Goal: Task Accomplishment & Management: Manage account settings

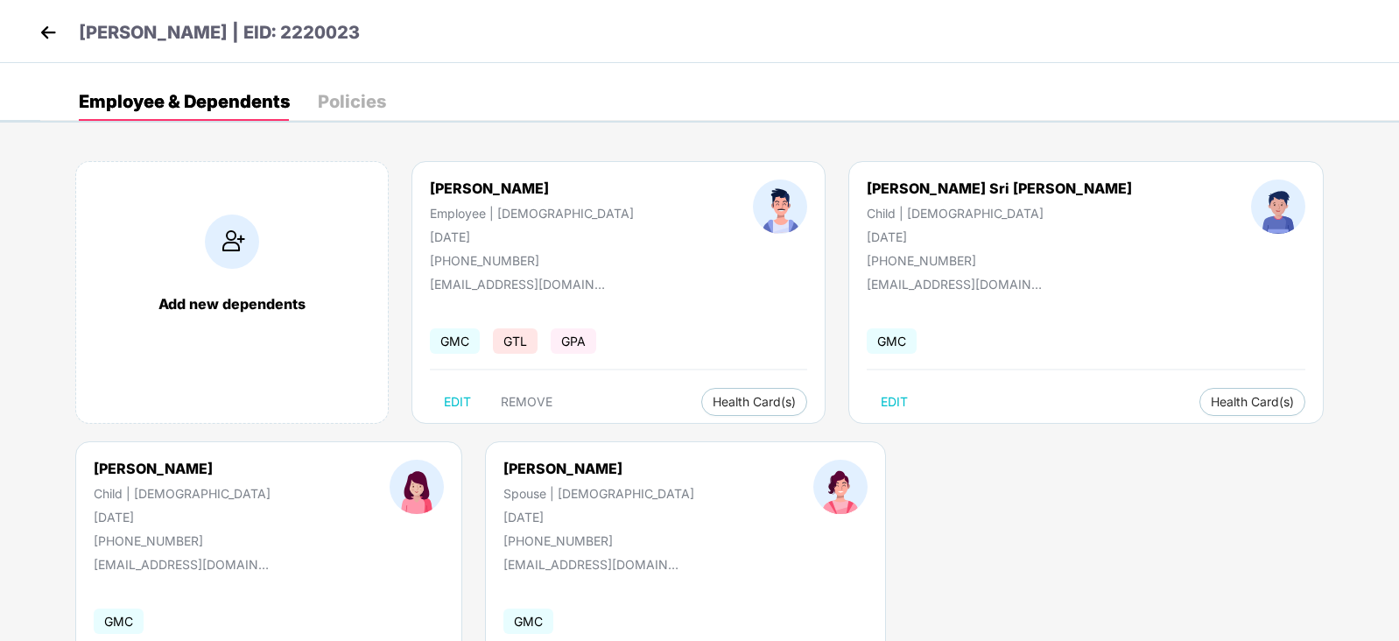
scroll to position [107, 0]
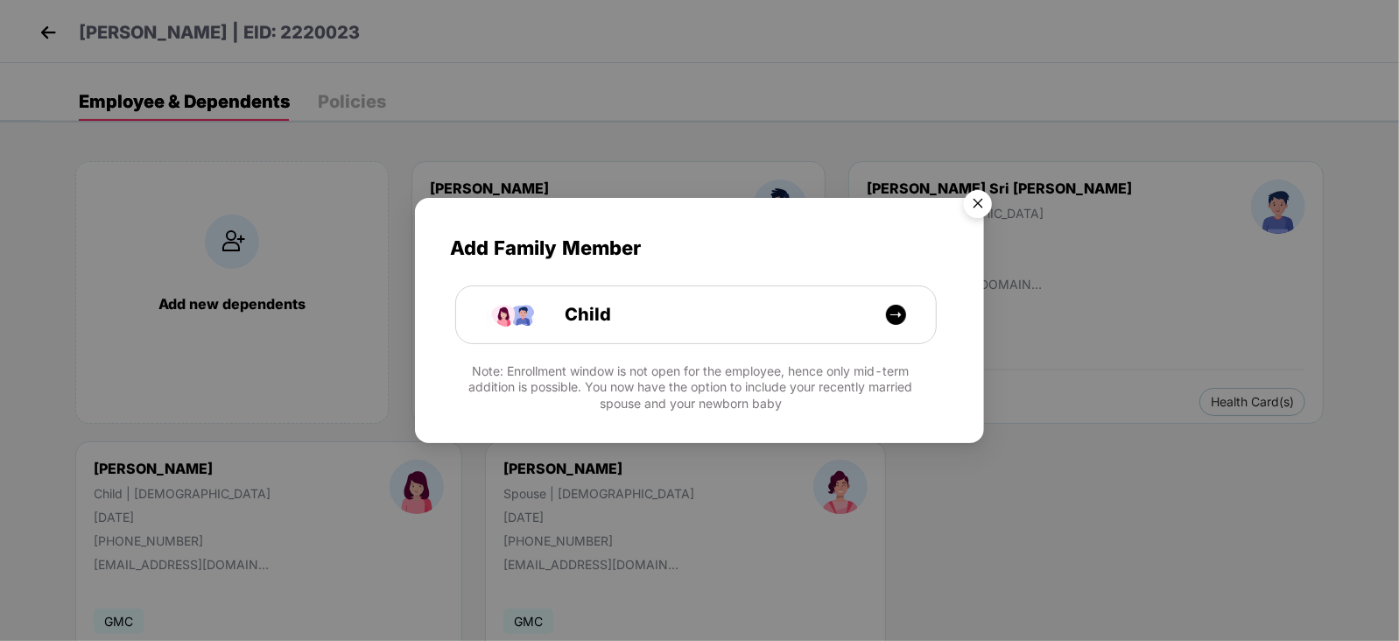
click at [979, 199] on img "Close" at bounding box center [977, 206] width 49 height 49
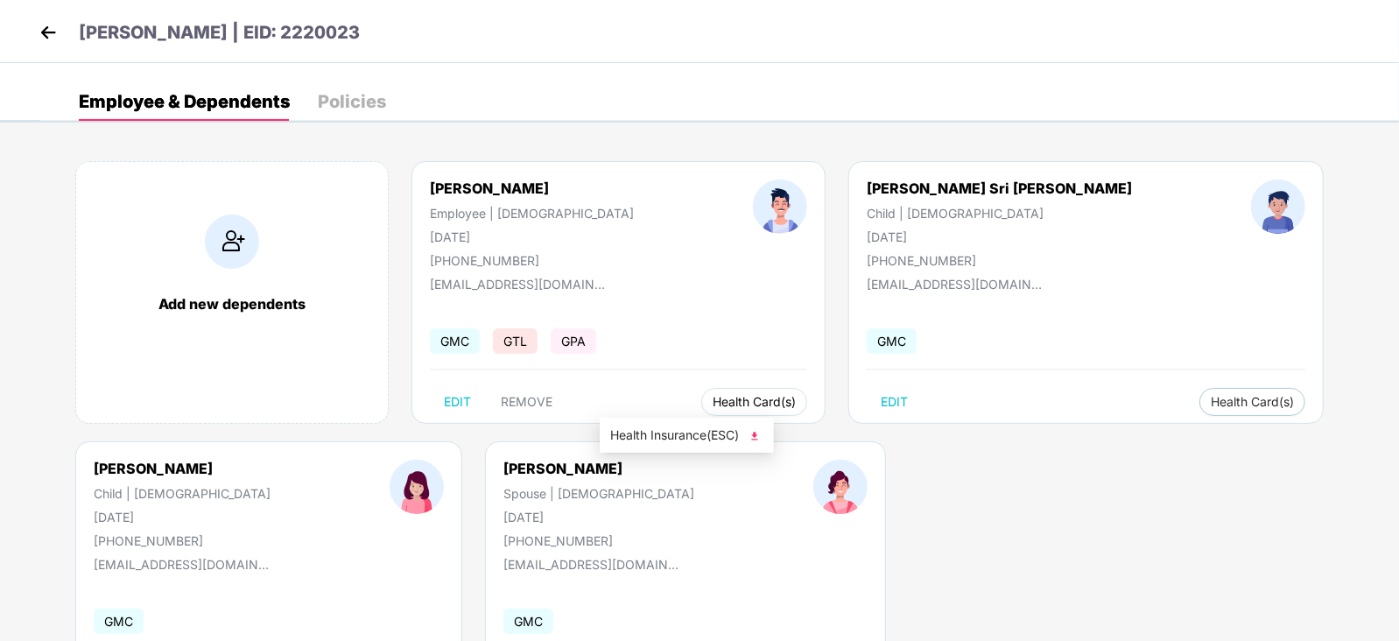
click at [712, 397] on span "Health Card(s)" at bounding box center [753, 401] width 83 height 9
click at [35, 28] on img at bounding box center [48, 32] width 26 height 26
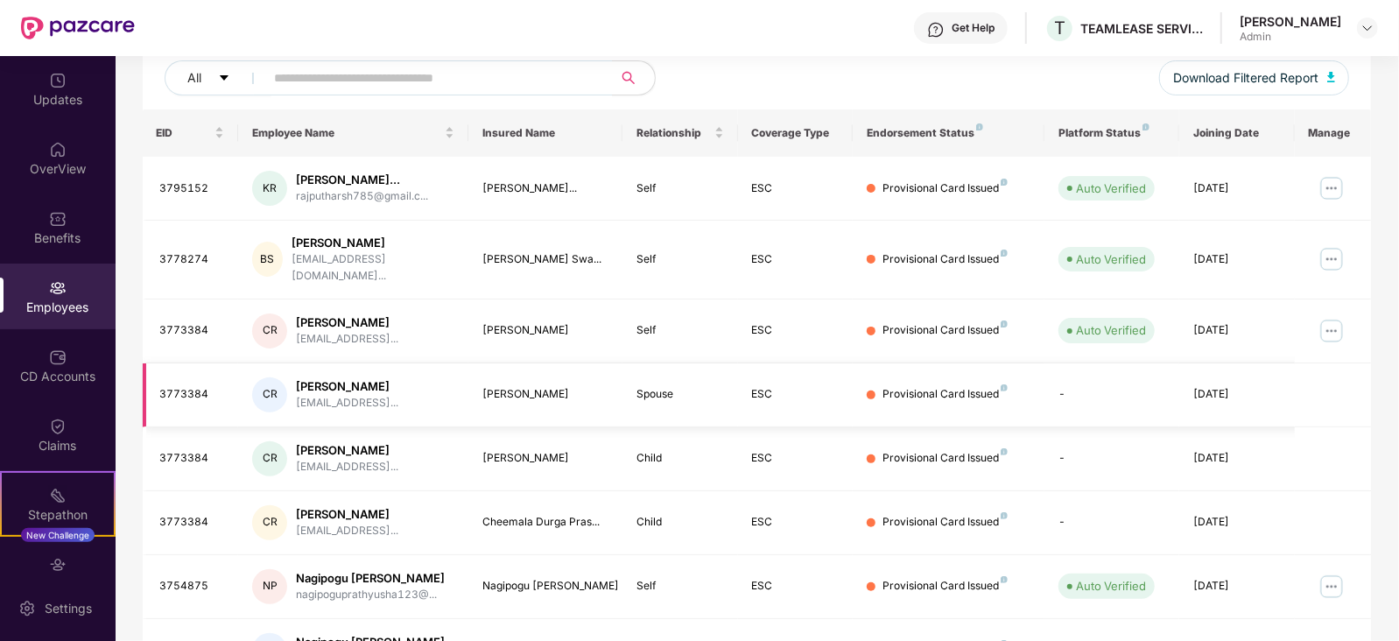
scroll to position [218, 0]
click at [47, 368] on div "CD Accounts" at bounding box center [58, 377] width 116 height 18
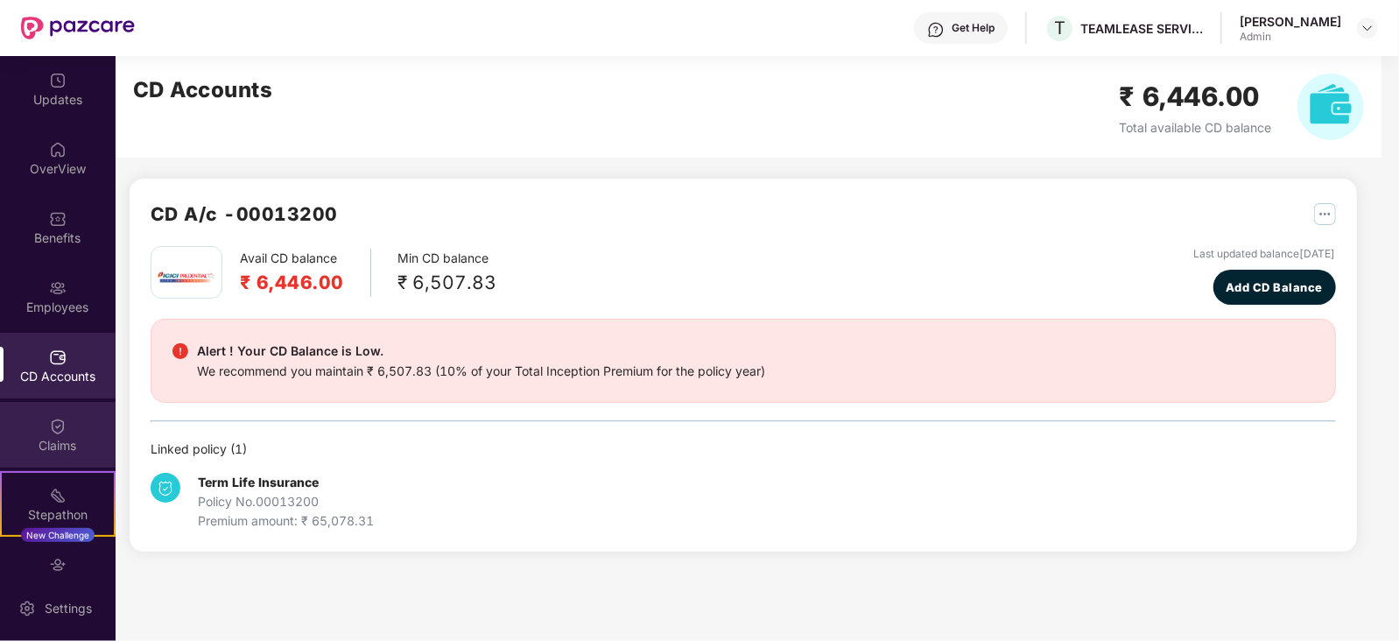
click at [55, 446] on div "Claims" at bounding box center [58, 446] width 116 height 18
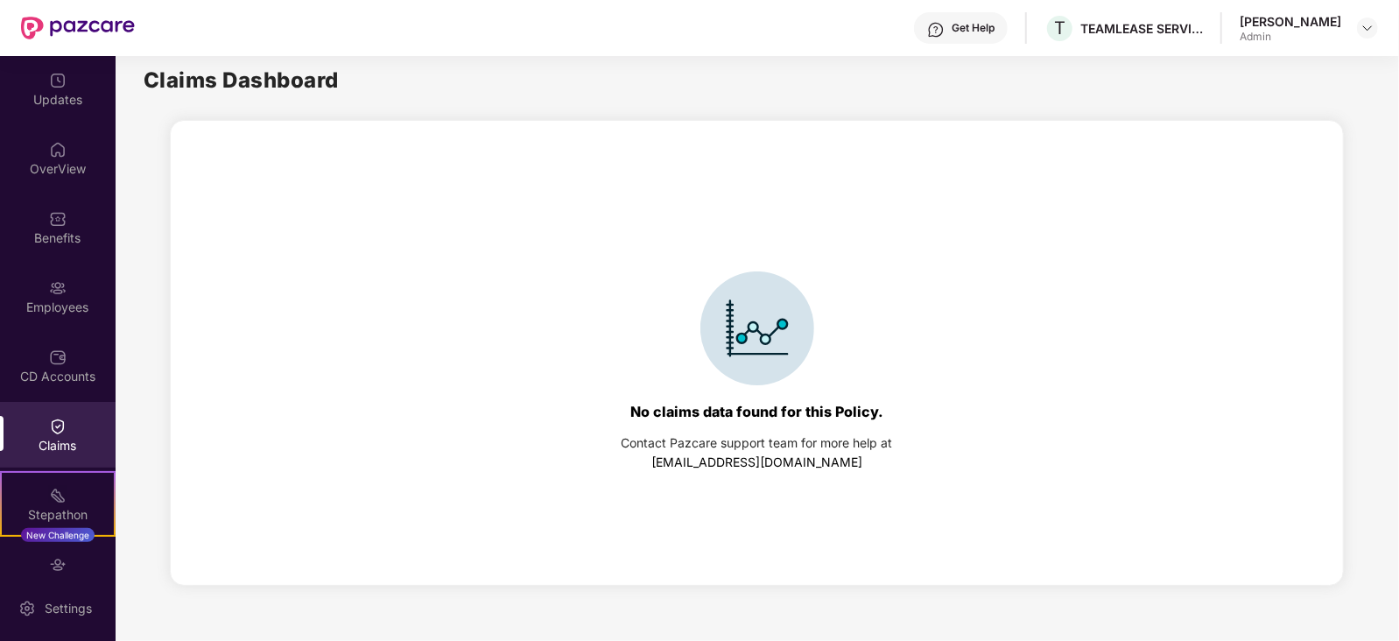
click at [52, 123] on div "Updates OverView Benefits Employees CD Accounts Claims Stepathon New Challenge …" at bounding box center [58, 315] width 116 height 519
click at [57, 95] on div "Updates" at bounding box center [58, 100] width 116 height 18
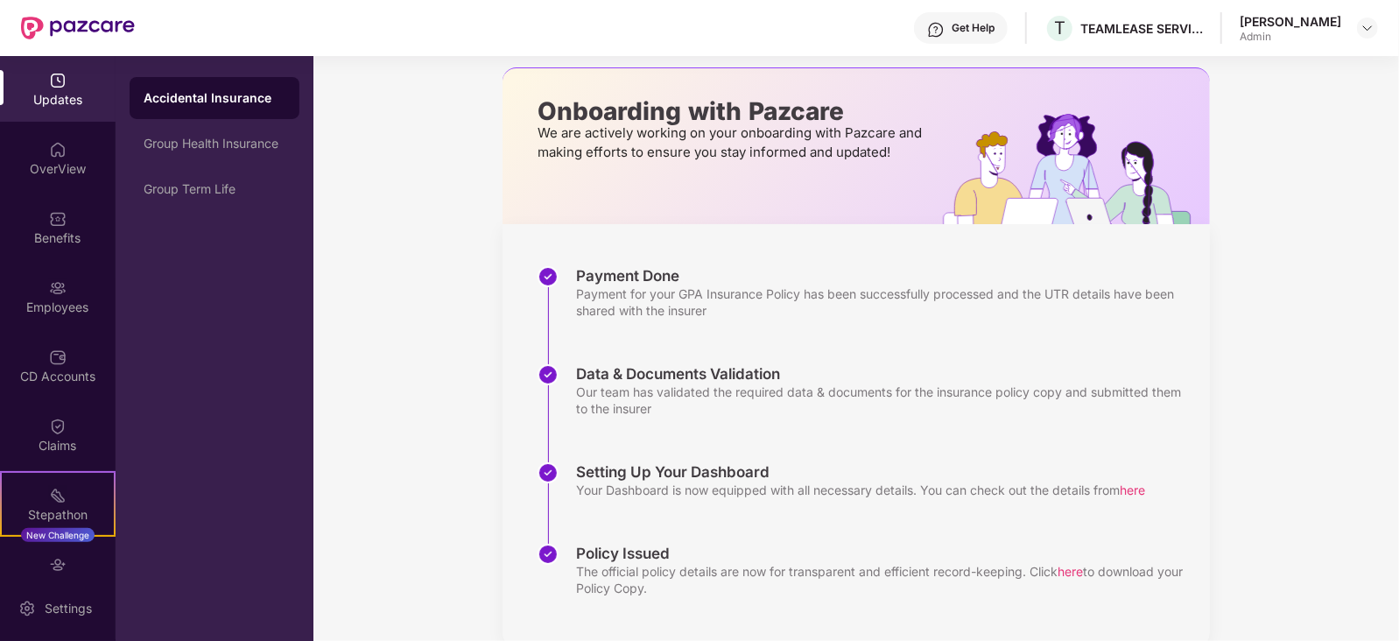
scroll to position [109, 0]
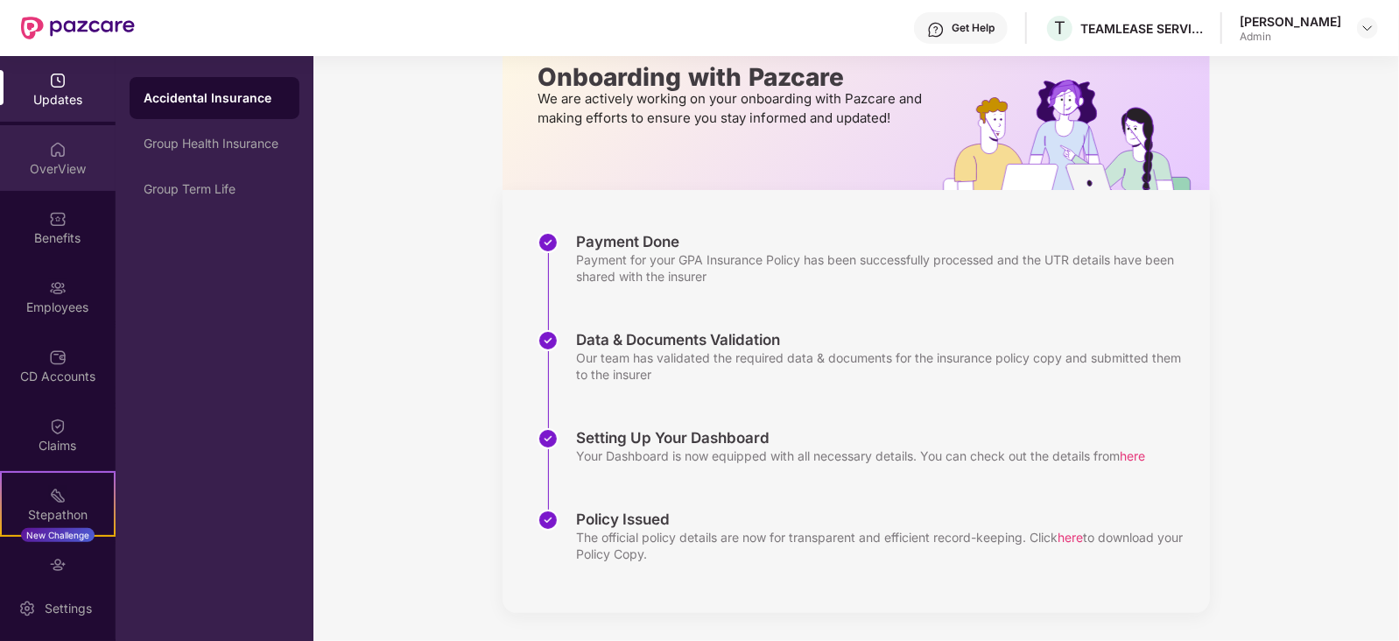
click at [66, 150] on div "OverView" at bounding box center [58, 158] width 116 height 66
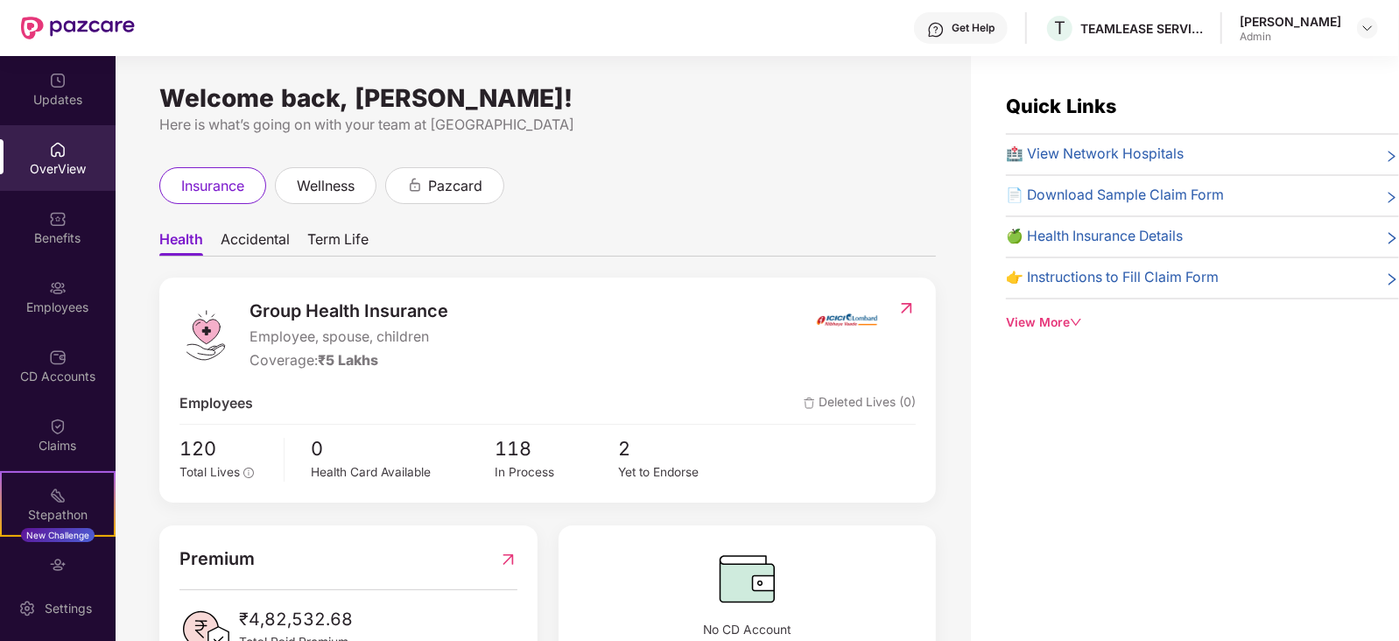
click at [249, 238] on span "Accidental" at bounding box center [255, 242] width 69 height 25
click at [158, 233] on div "Welcome back, Kathari Bhasakara Rao! Here is what’s going on with your team at …" at bounding box center [543, 359] width 855 height 606
click at [171, 243] on span "Health" at bounding box center [180, 242] width 42 height 25
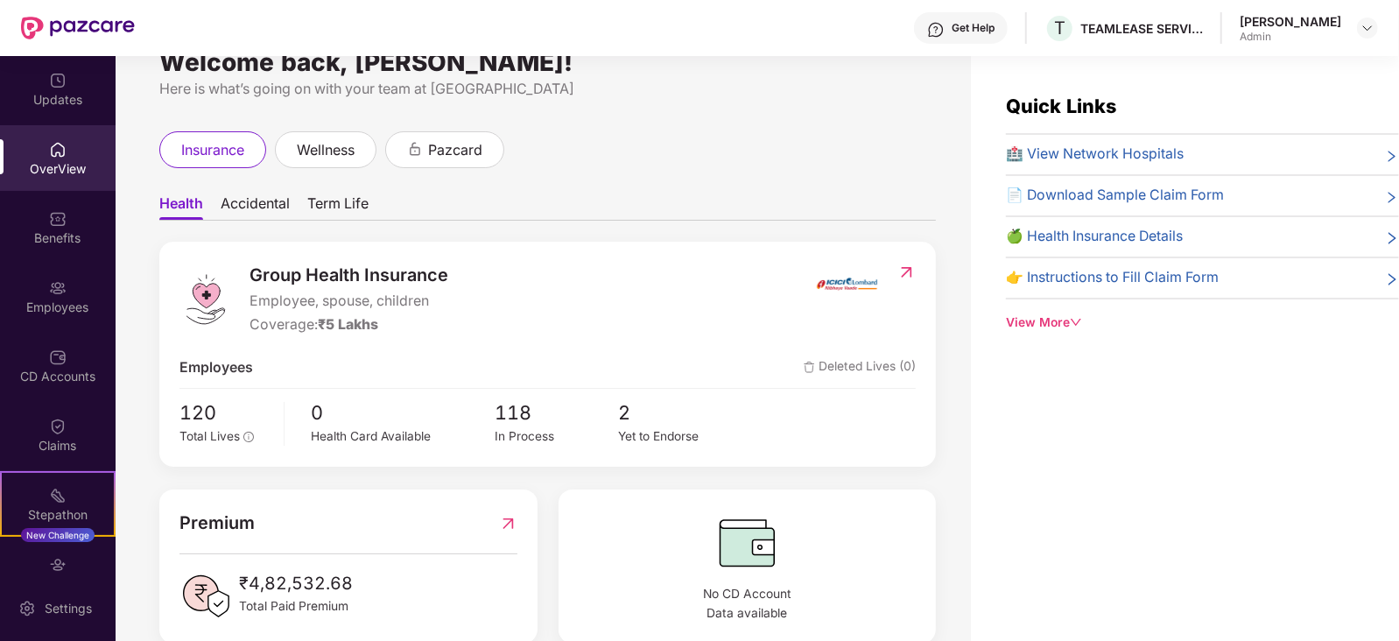
scroll to position [70, 0]
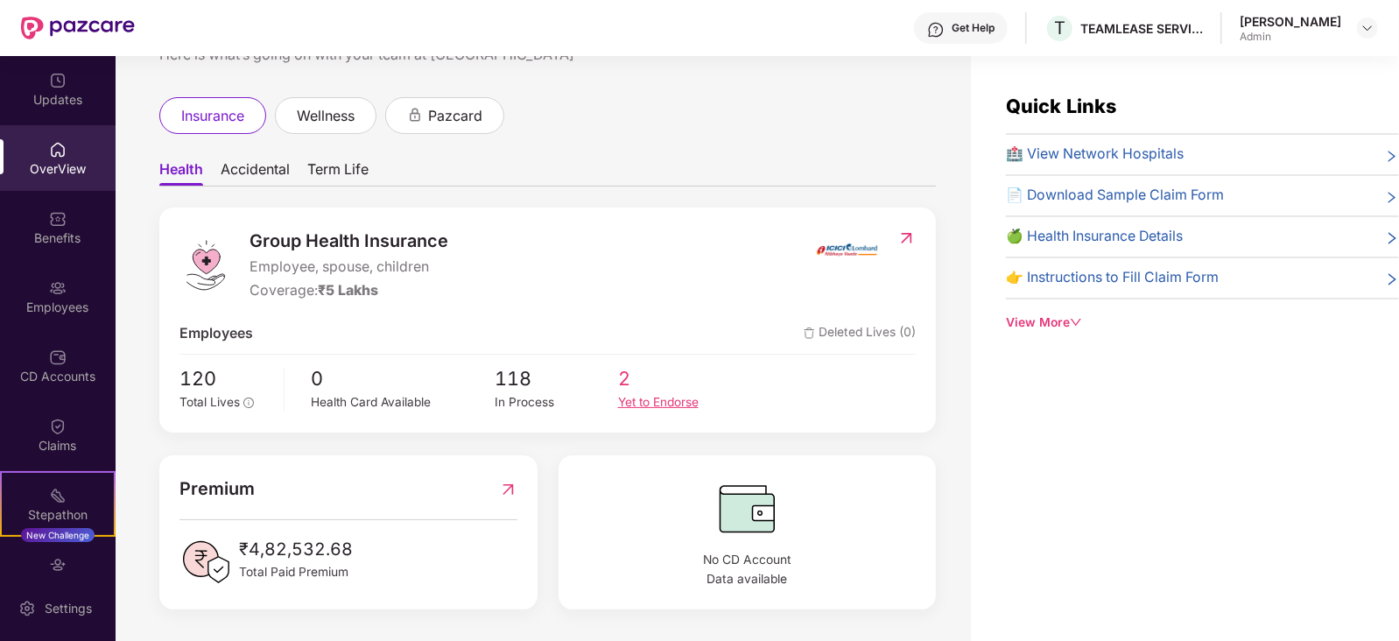
click at [632, 402] on div "Yet to Endorse" at bounding box center [679, 402] width 123 height 19
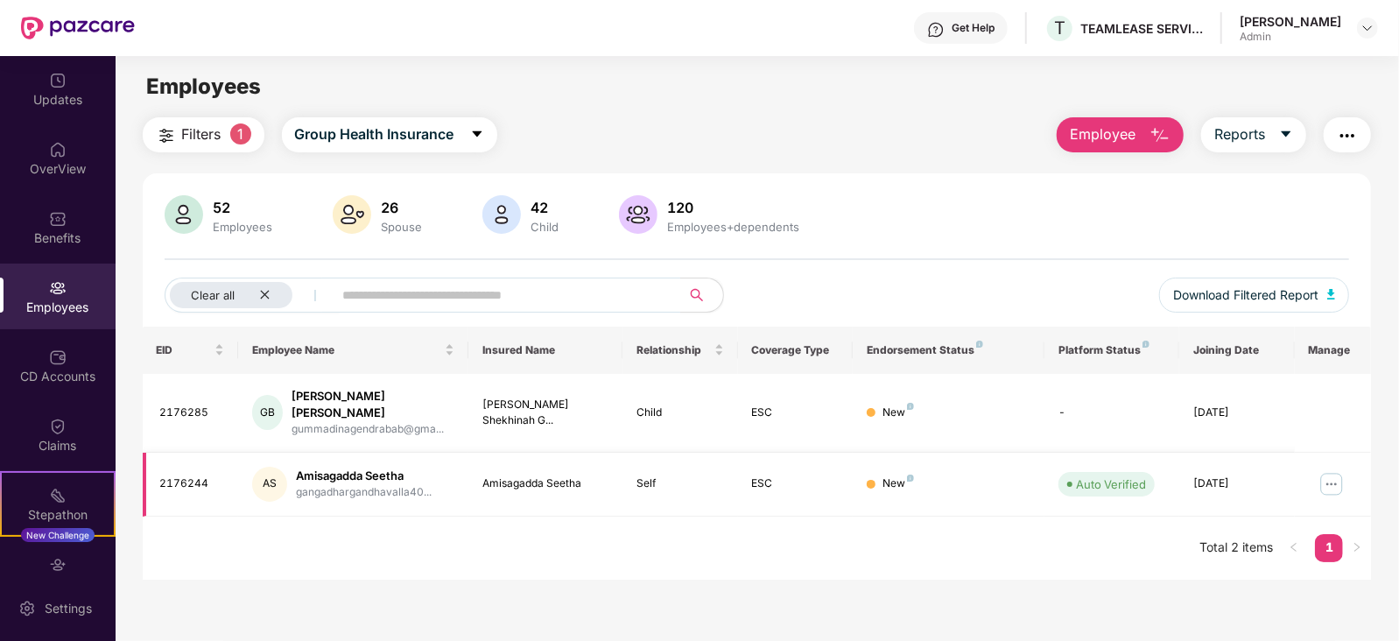
click at [1332, 470] on img at bounding box center [1331, 484] width 28 height 28
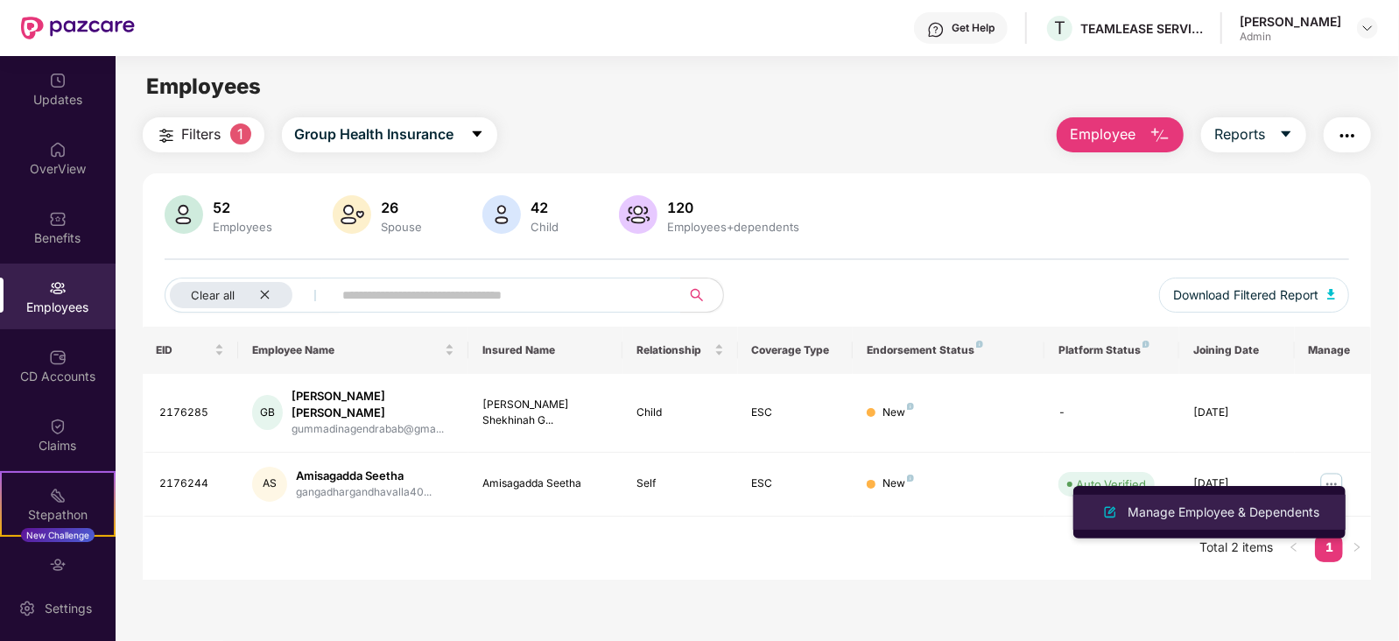
click at [1195, 506] on div "Manage Employee & Dependents" at bounding box center [1223, 511] width 199 height 19
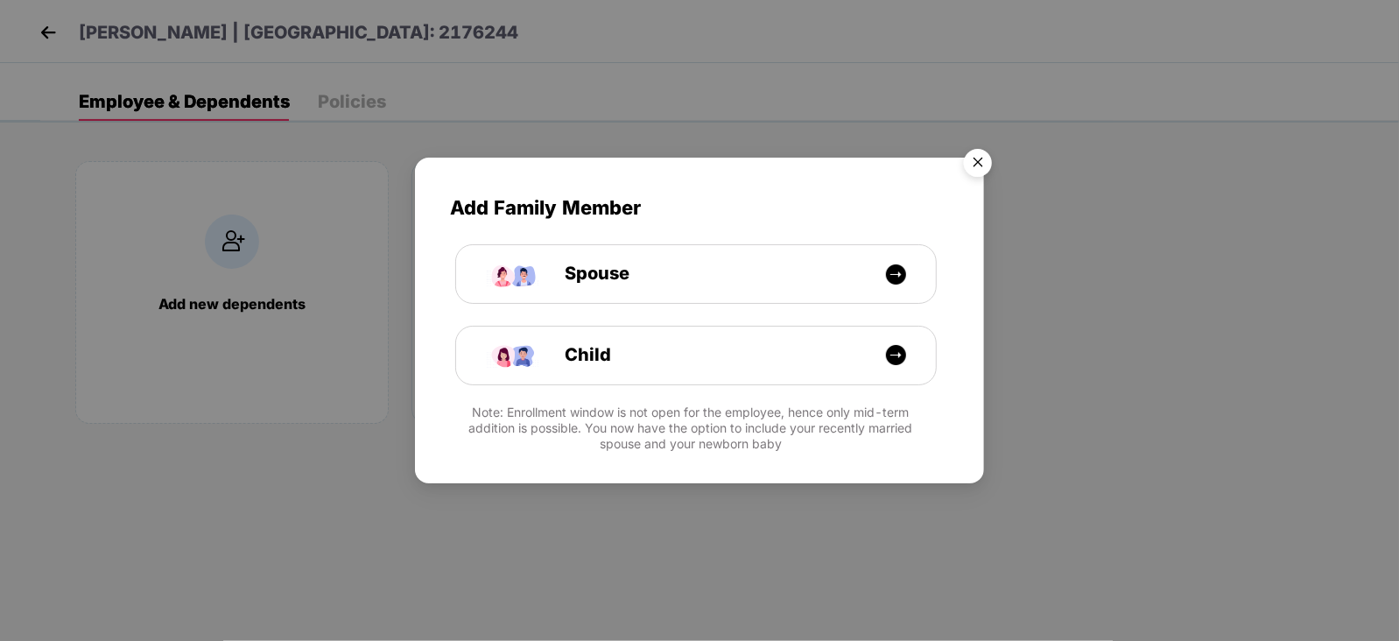
drag, startPoint x: 984, startPoint y: 162, endPoint x: 965, endPoint y: 212, distance: 53.2
click at [983, 164] on img "Close" at bounding box center [977, 165] width 49 height 49
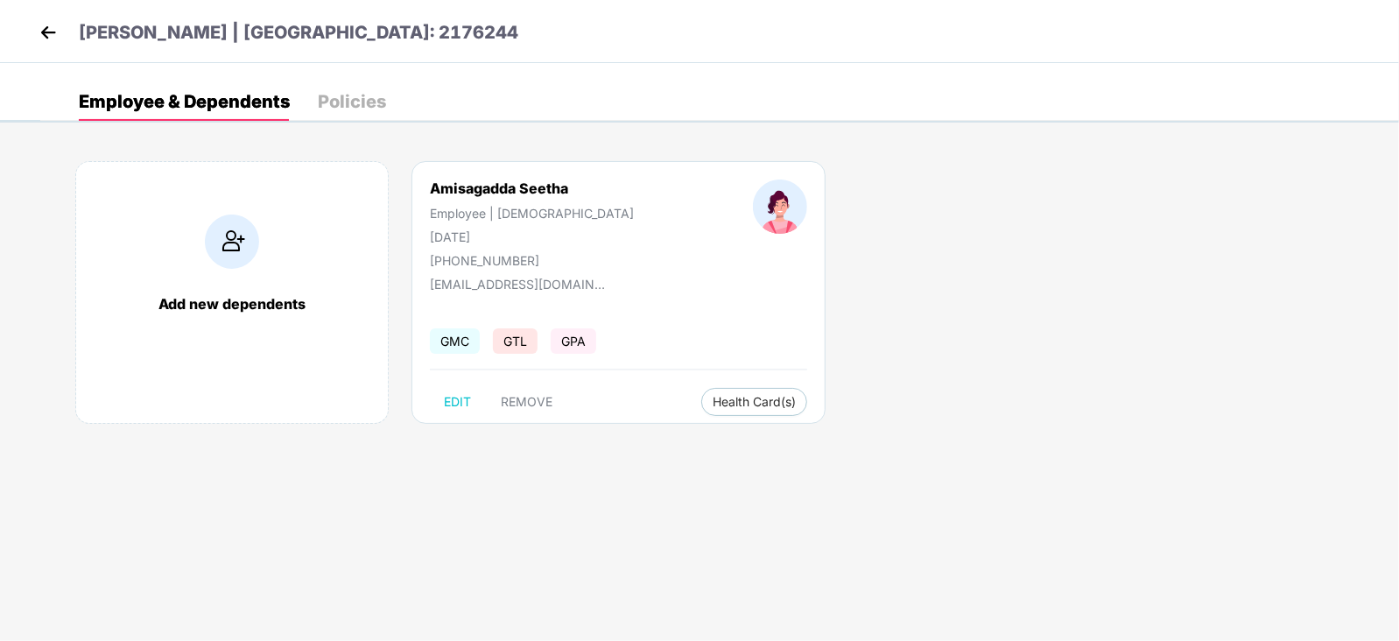
click at [41, 34] on img at bounding box center [48, 32] width 26 height 26
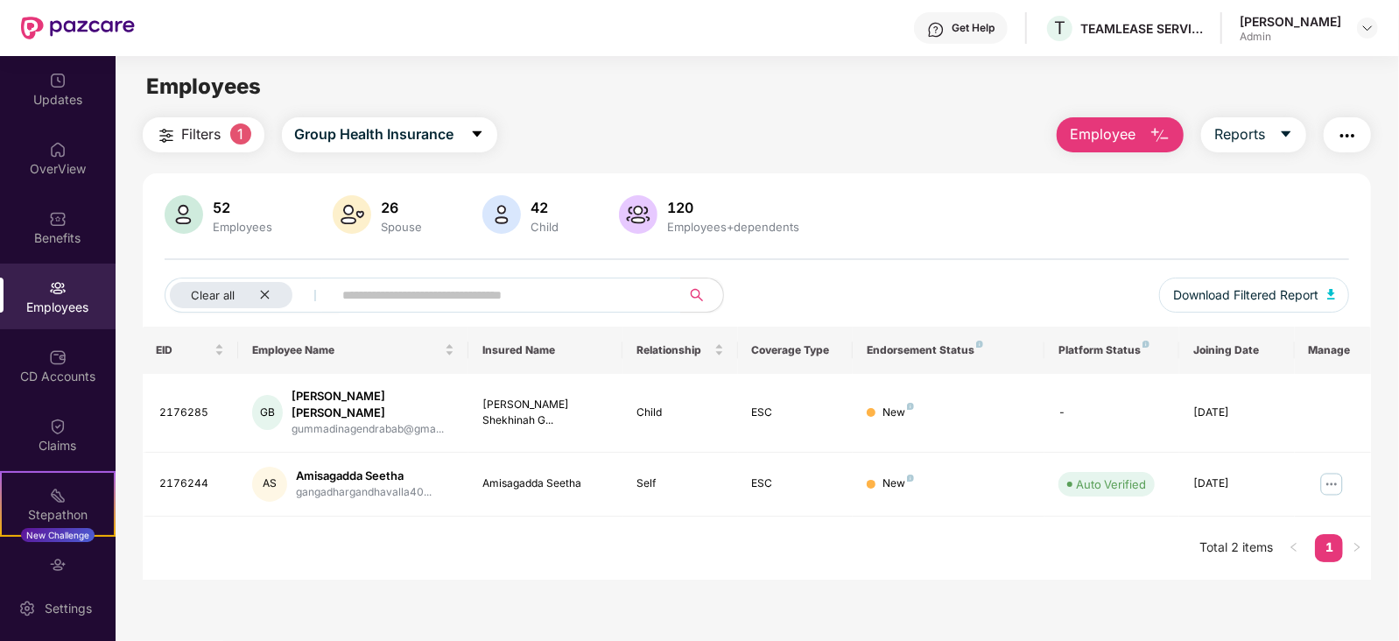
click at [197, 140] on span "Filters" at bounding box center [201, 134] width 39 height 22
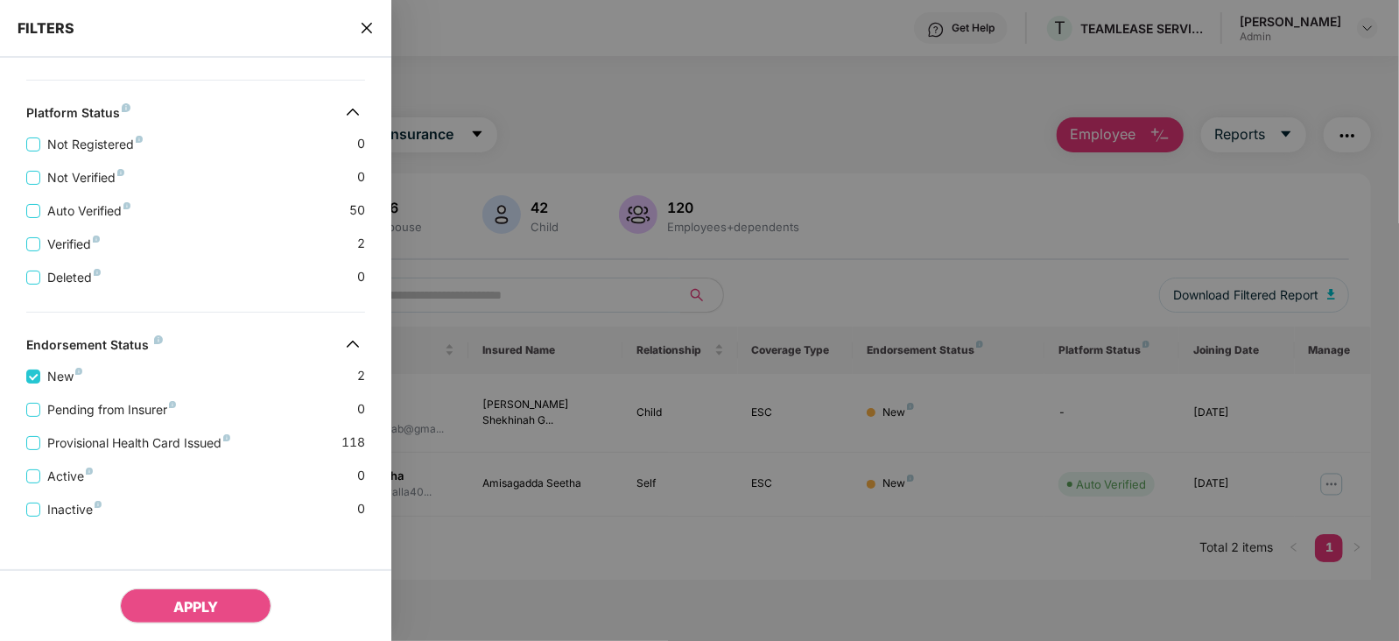
scroll to position [459, 0]
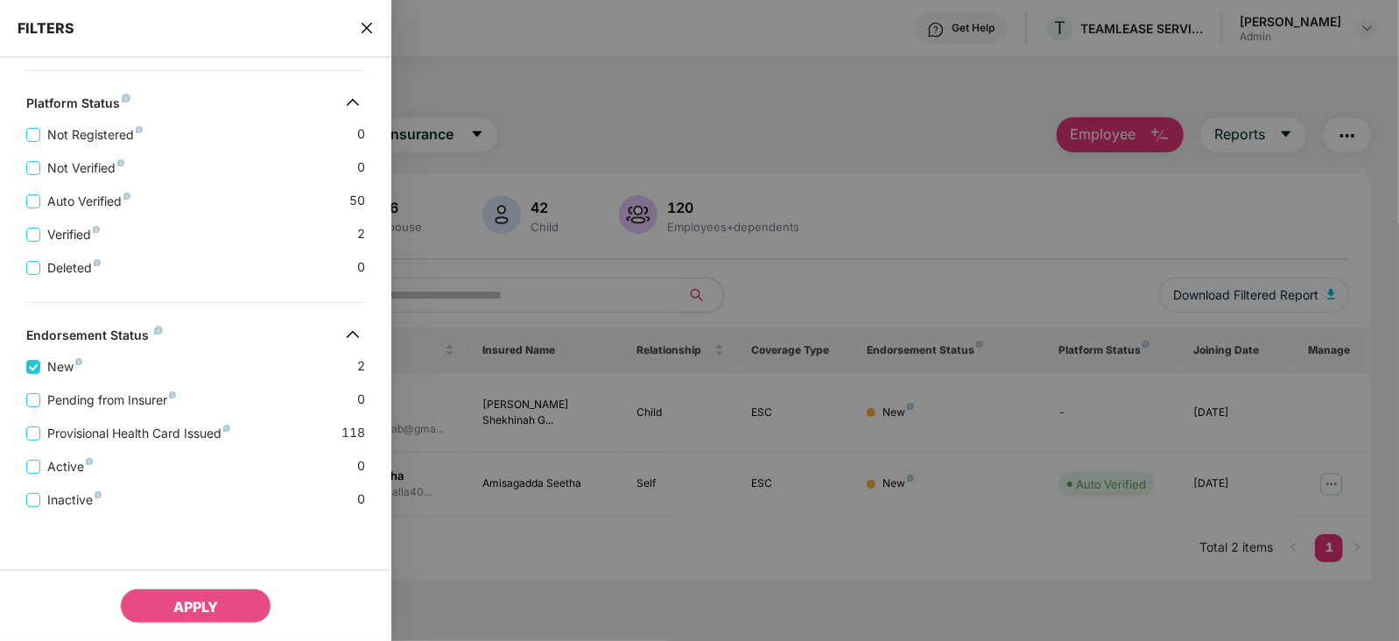
click at [632, 138] on div at bounding box center [699, 320] width 1399 height 641
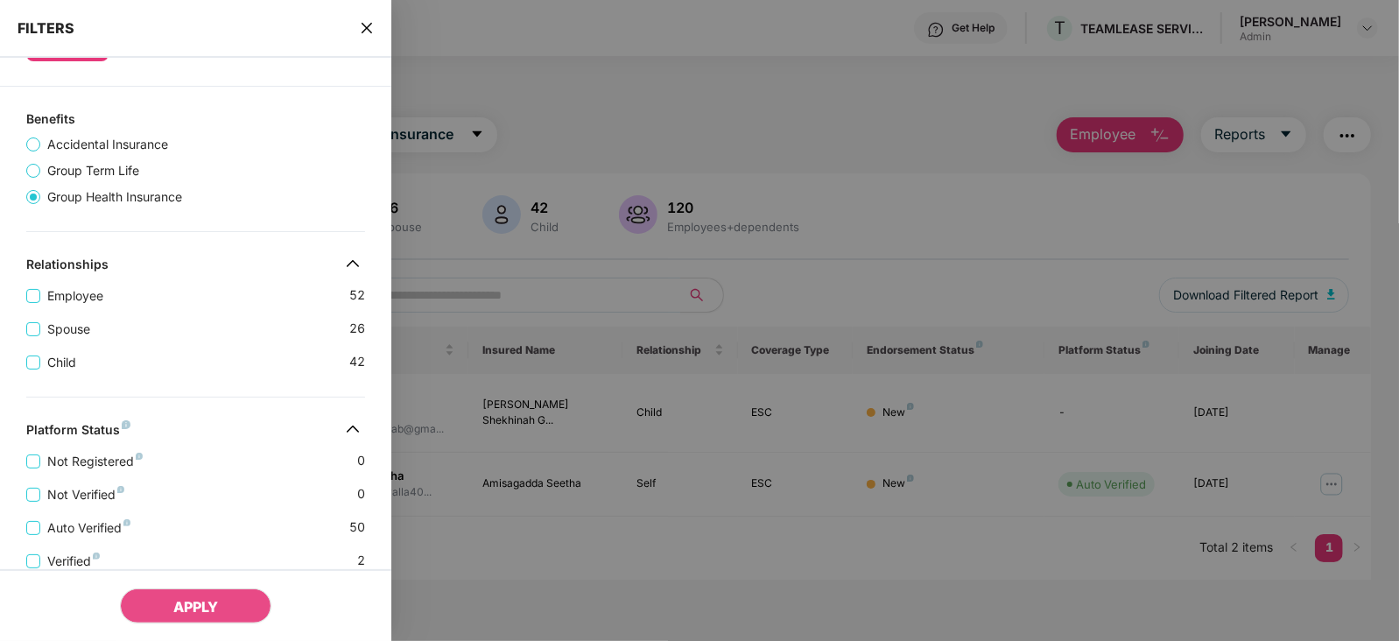
click at [369, 32] on icon "close" at bounding box center [367, 28] width 14 height 14
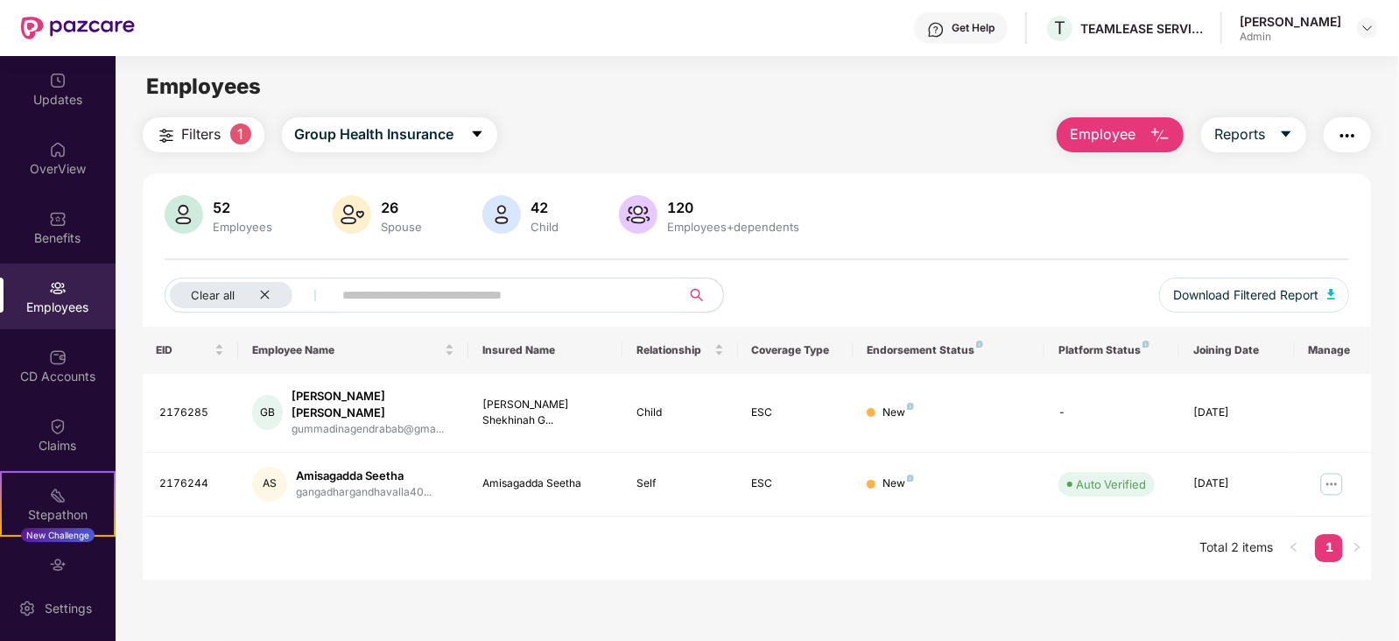
click at [242, 129] on span "1" at bounding box center [240, 133] width 21 height 21
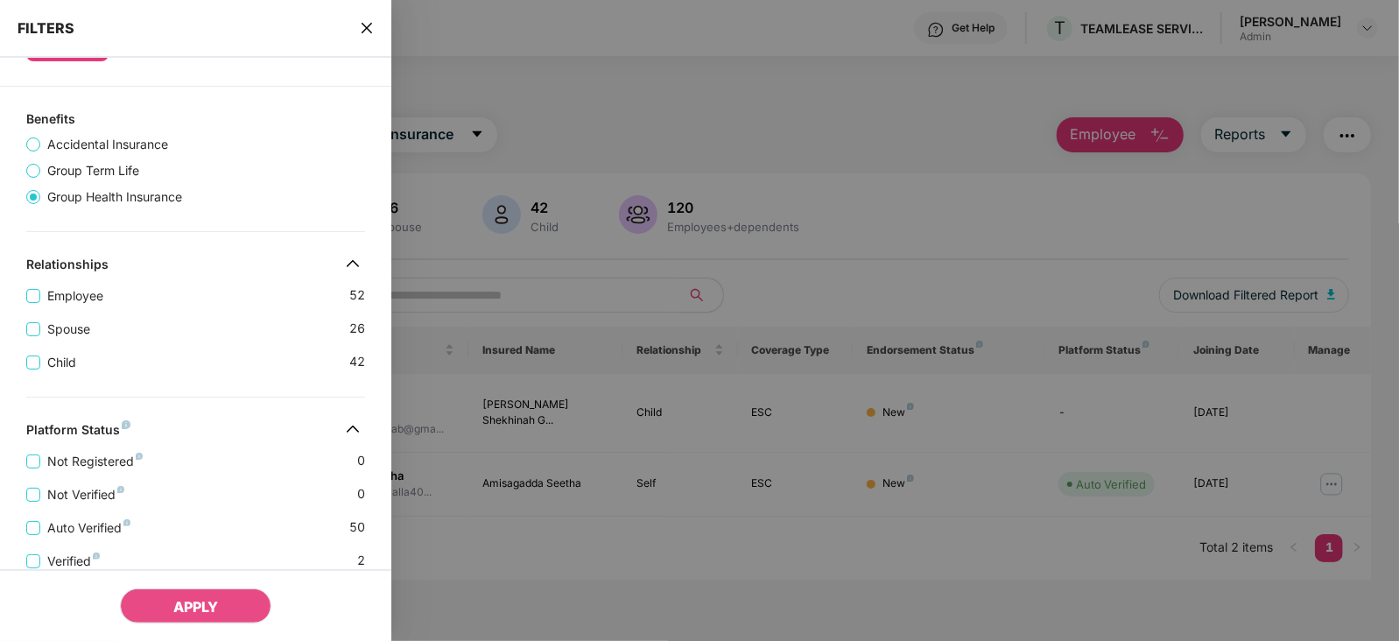
click at [355, 33] on div "FILTERS" at bounding box center [195, 29] width 391 height 58
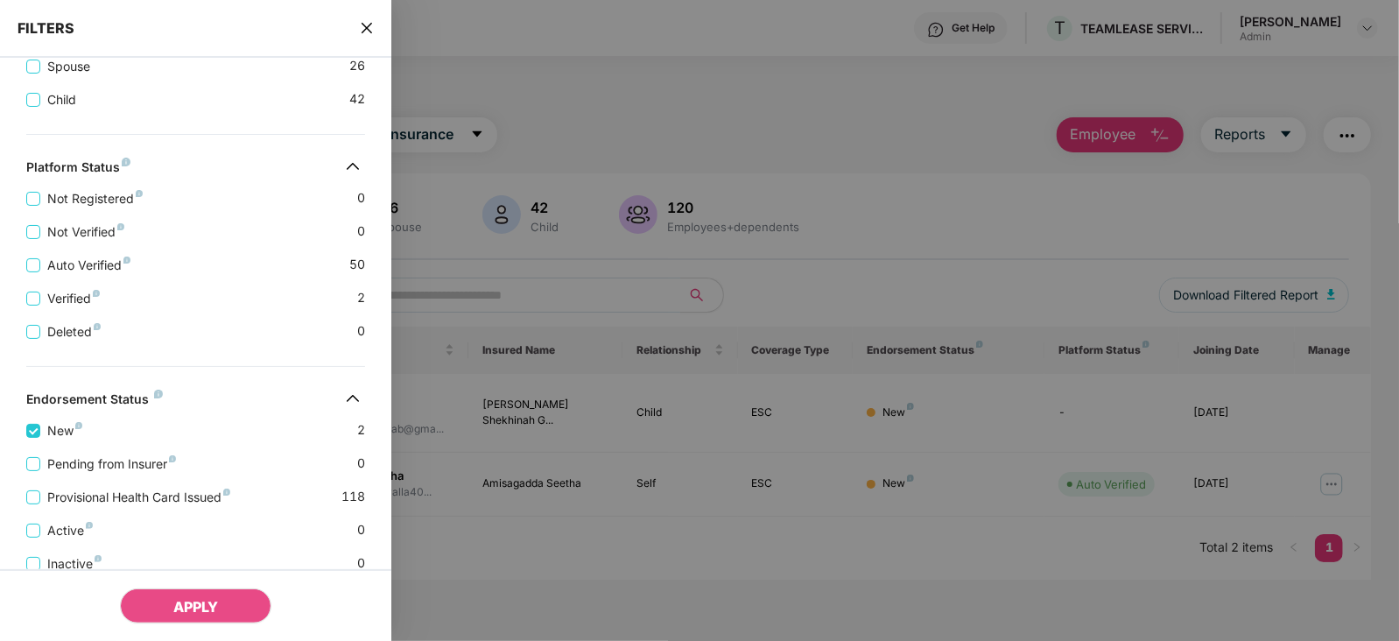
scroll to position [459, 0]
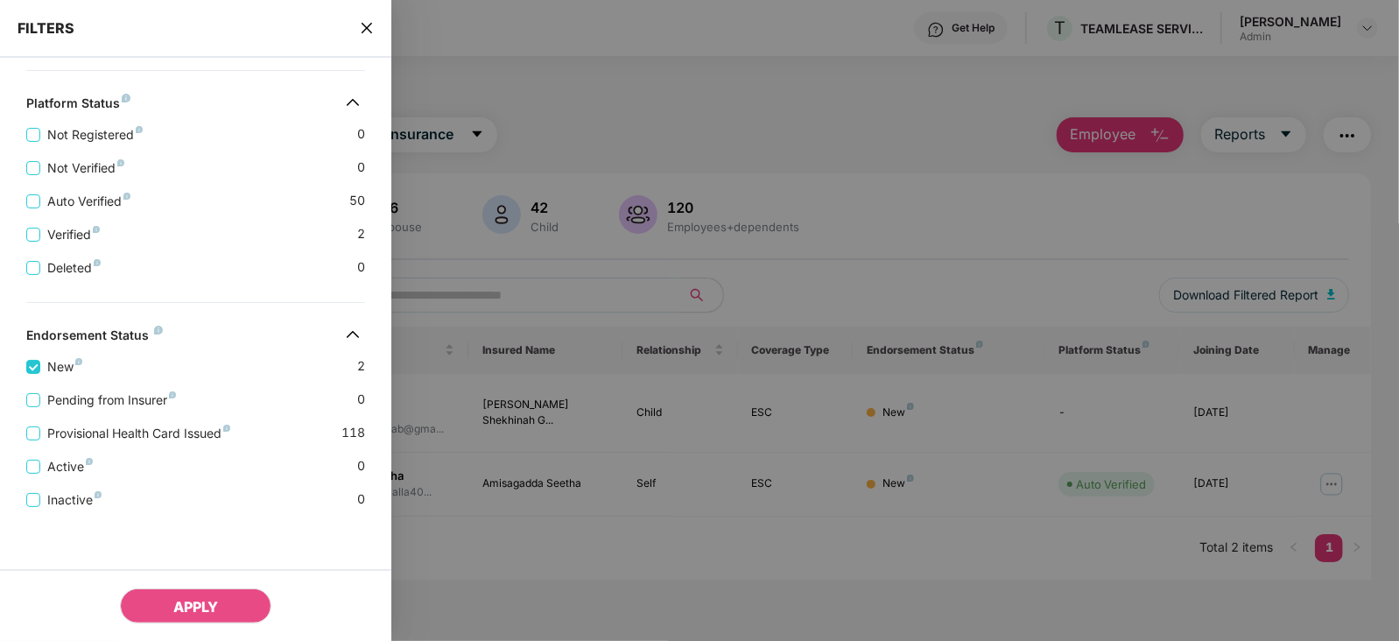
click at [363, 29] on icon "close" at bounding box center [367, 28] width 14 height 14
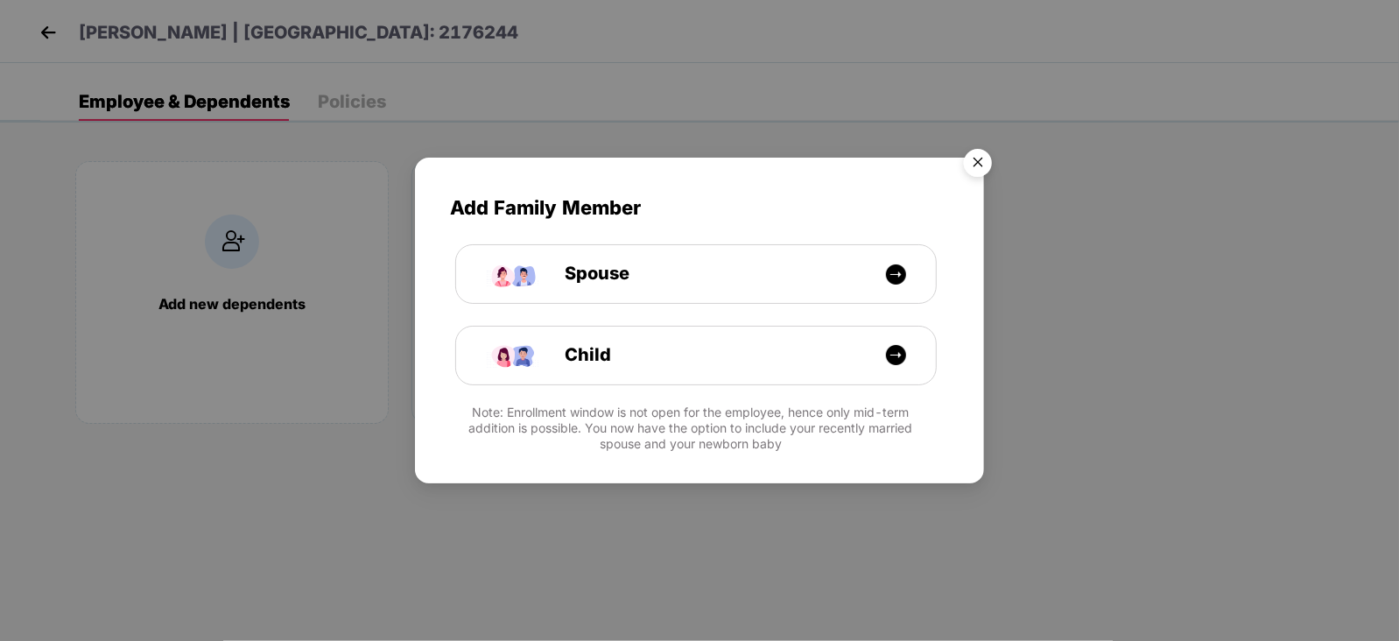
drag, startPoint x: 978, startPoint y: 157, endPoint x: 994, endPoint y: 42, distance: 115.7
click at [978, 157] on img "Close" at bounding box center [977, 165] width 49 height 49
